Goal: Transaction & Acquisition: Book appointment/travel/reservation

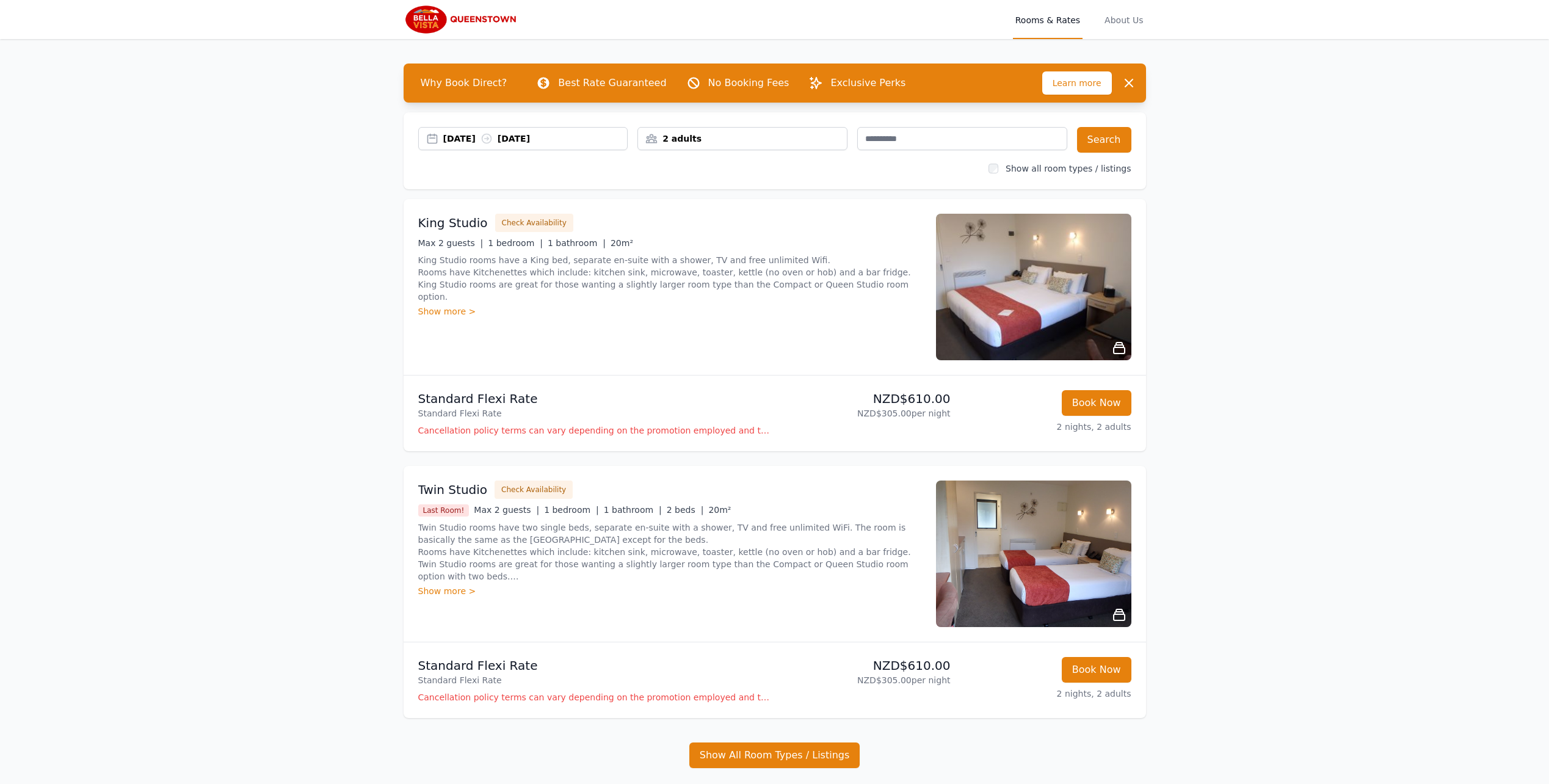
click at [767, 137] on div "2 adults" at bounding box center [743, 138] width 209 height 12
click at [728, 221] on icon at bounding box center [730, 221] width 7 height 7
click at [1222, 237] on div "Open main menu Rooms & Rates About Us Why Book Direct? Best Rate Guaranteed No …" at bounding box center [774, 439] width 1549 height 878
click at [1109, 140] on button "Search" at bounding box center [1104, 139] width 54 height 25
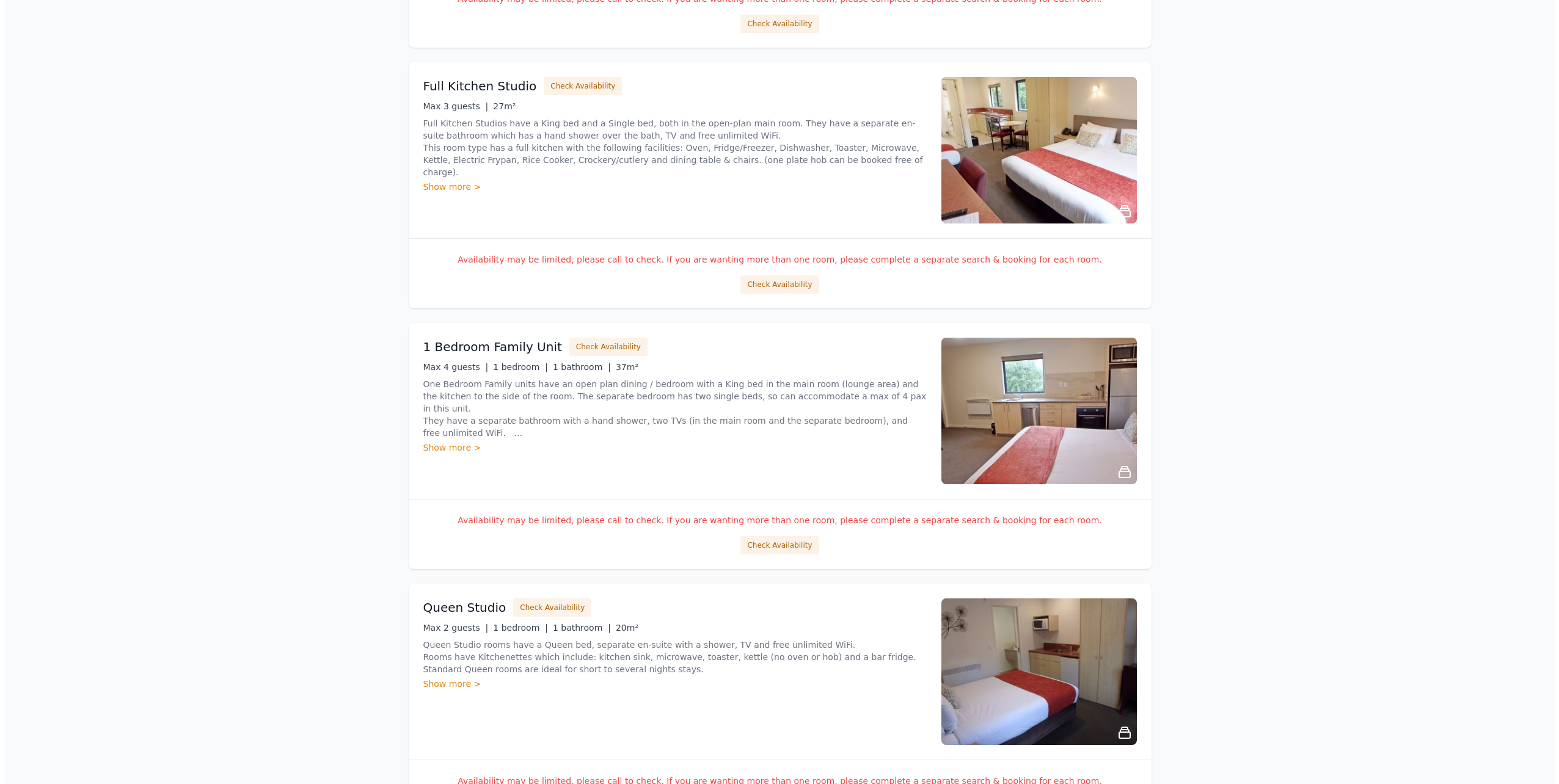
scroll to position [1527, 0]
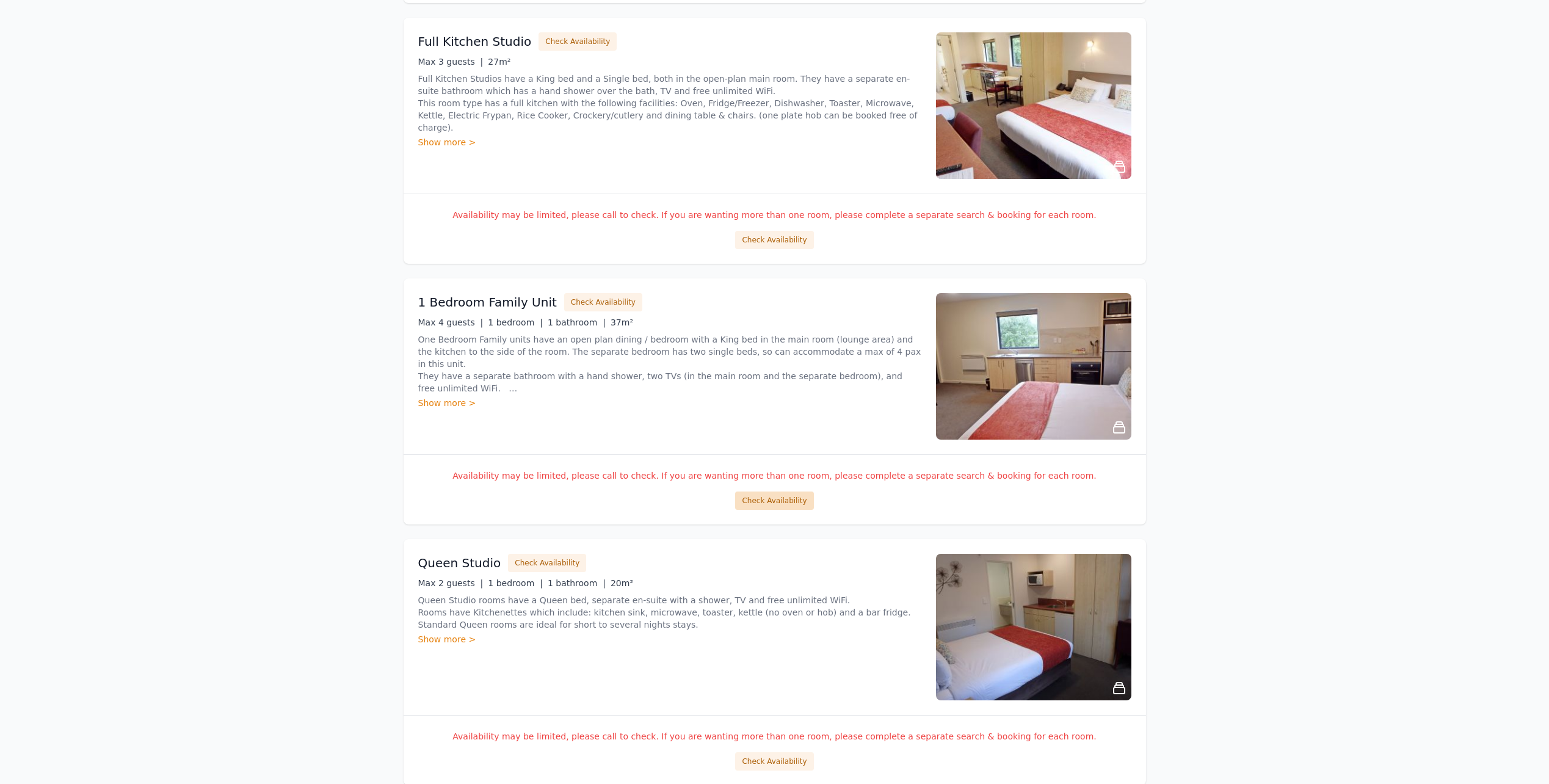
click at [779, 504] on button "Check Availability" at bounding box center [774, 501] width 78 height 19
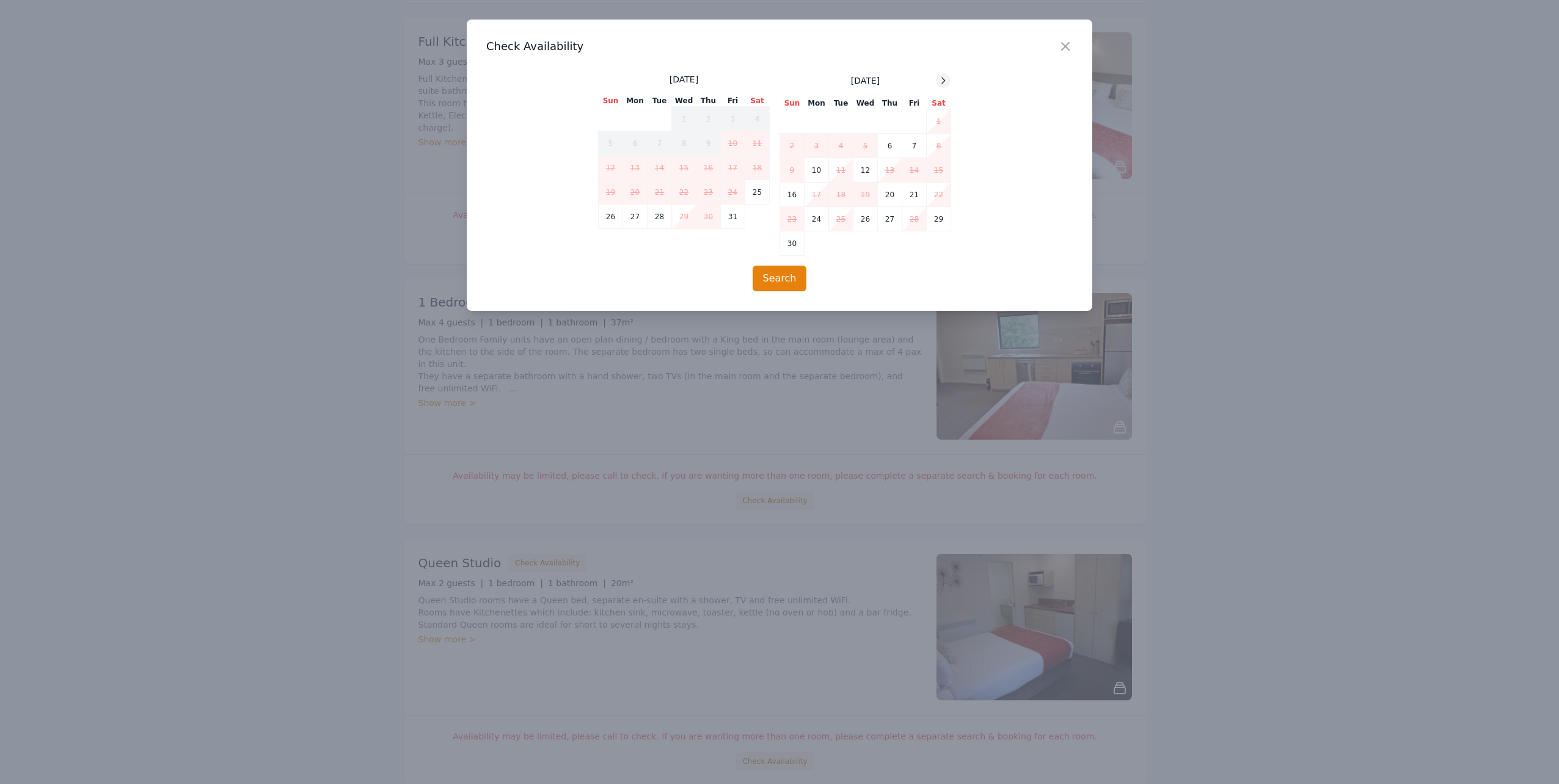
click at [947, 79] on icon at bounding box center [943, 80] width 10 height 10
drag, startPoint x: 953, startPoint y: 79, endPoint x: 930, endPoint y: 81, distance: 23.1
click at [945, 80] on div "[DATE] Sun Mon Tue Wed Thu Fri Sat 1 2 3 4 5 6 7 8 9 10 11 12 13 14 15 16 17 18…" at bounding box center [780, 164] width 363 height 182
click at [940, 81] on icon at bounding box center [943, 80] width 10 height 10
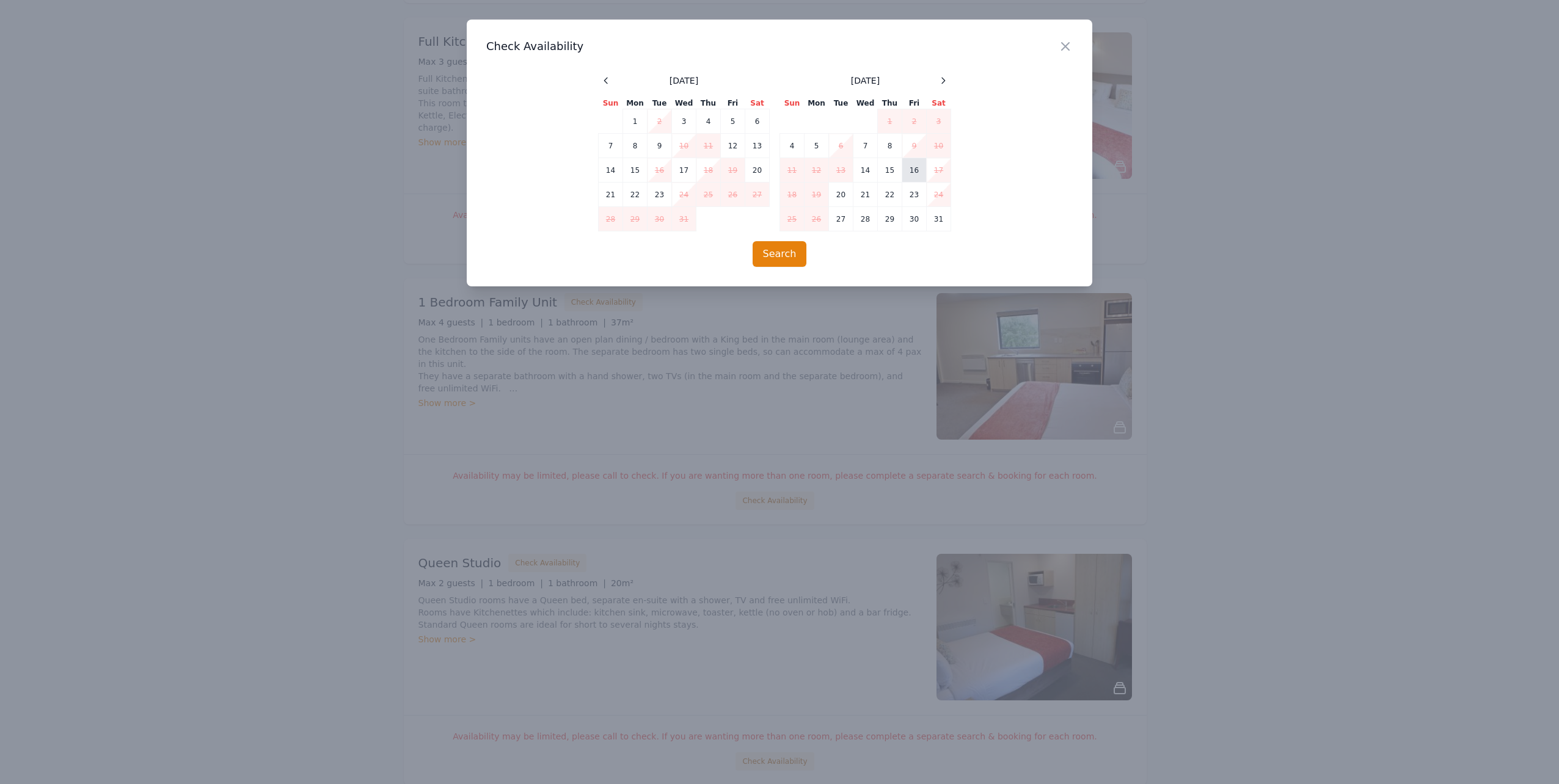
click at [913, 172] on td "16" at bounding box center [914, 170] width 24 height 24
click at [797, 196] on td "18" at bounding box center [792, 194] width 24 height 24
click at [775, 265] on button "Search" at bounding box center [780, 254] width 54 height 25
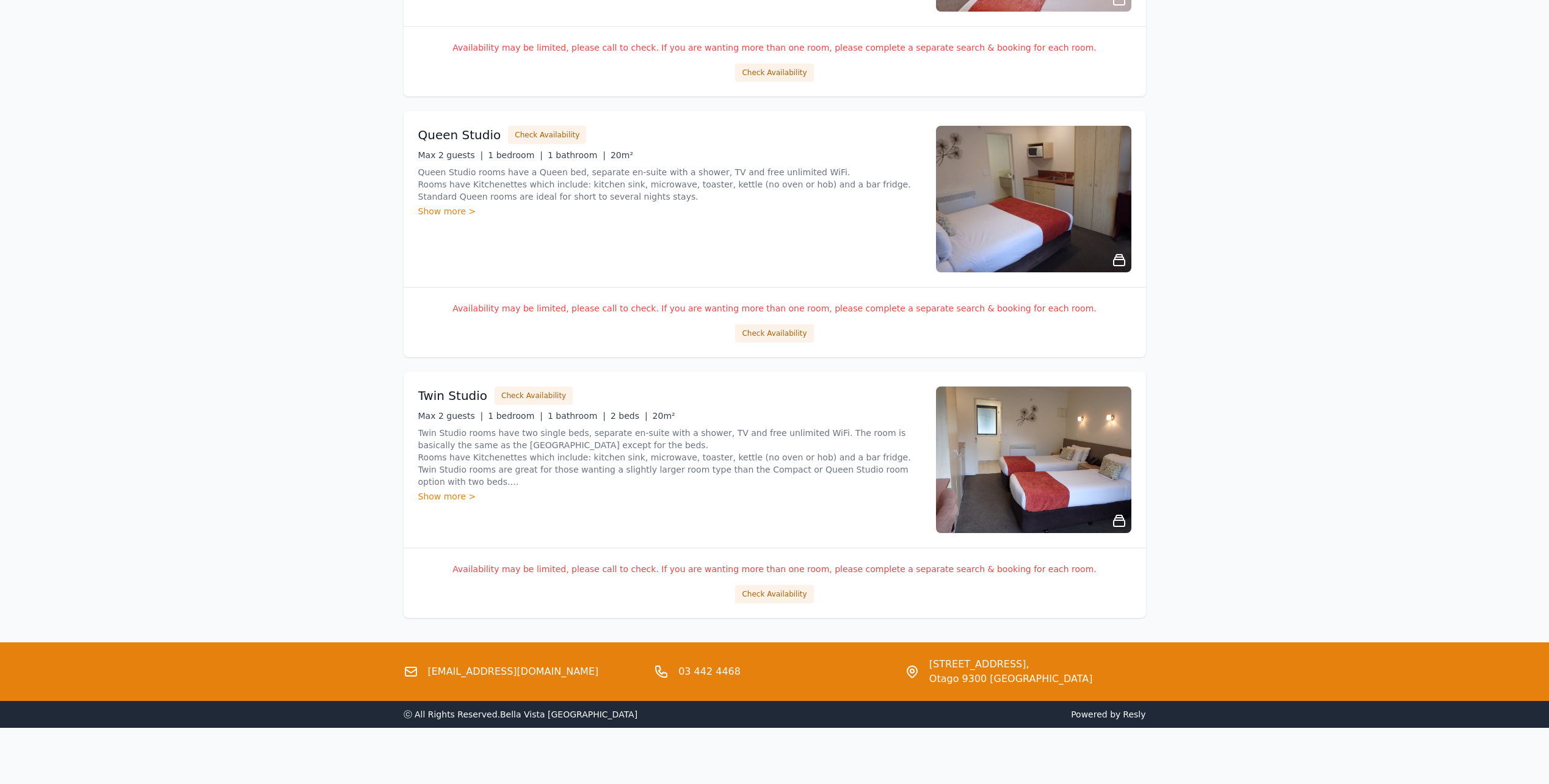
scroll to position [1957, 0]
